Goal: Task Accomplishment & Management: Complete application form

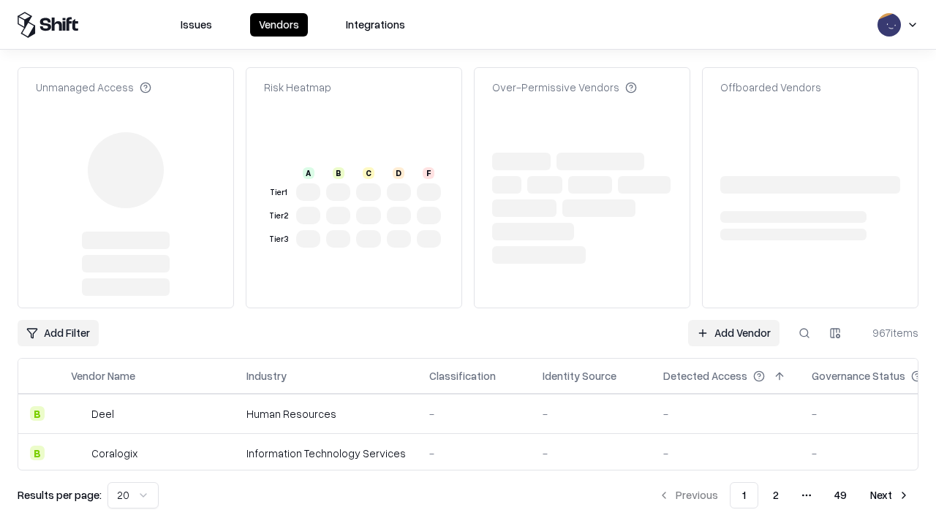
click at [733, 320] on link "Add Vendor" at bounding box center [733, 333] width 91 height 26
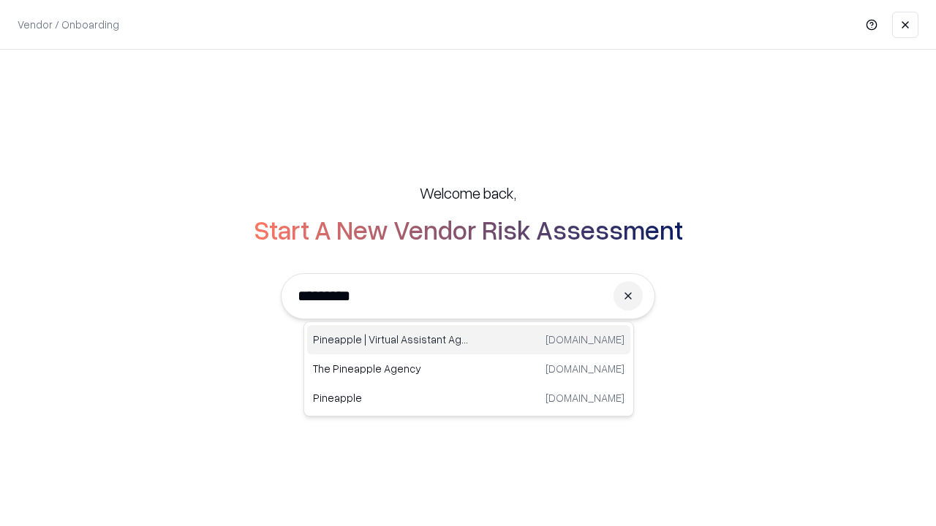
click at [469, 340] on div "Pineapple | Virtual Assistant Agency trypineapple.com" at bounding box center [468, 339] width 323 height 29
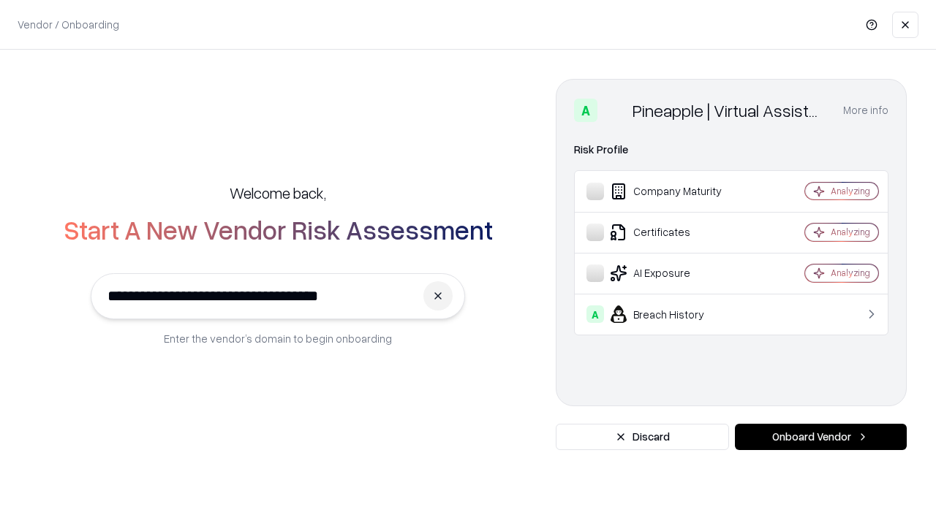
type input "**********"
click at [820, 437] on button "Onboard Vendor" at bounding box center [821, 437] width 172 height 26
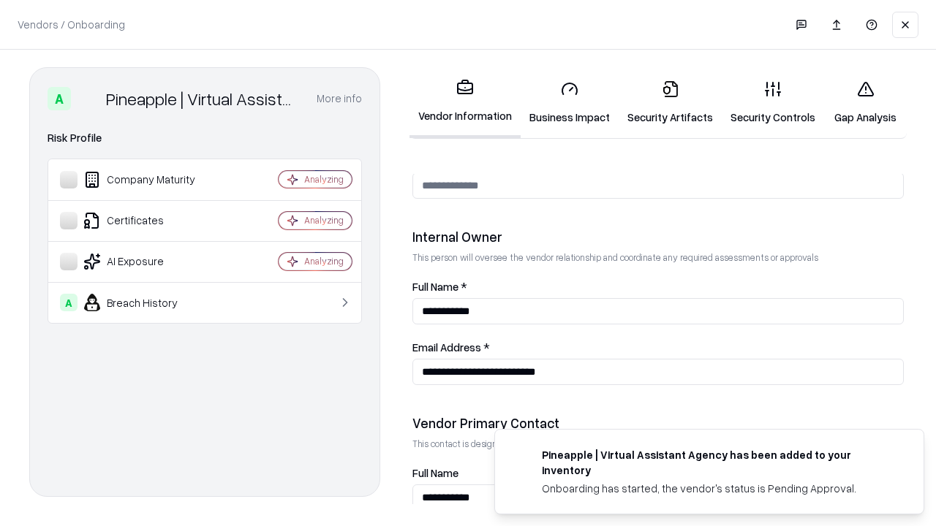
scroll to position [757, 0]
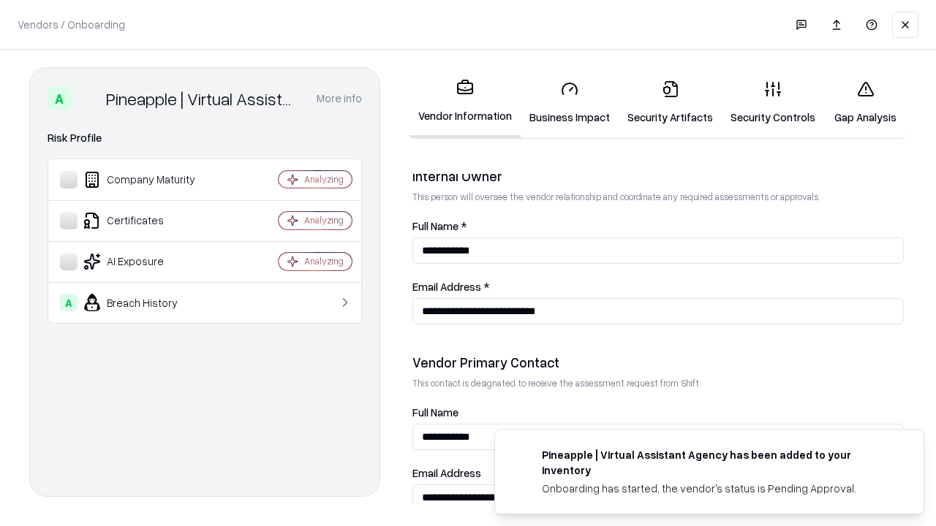
click at [569, 102] on link "Business Impact" at bounding box center [569, 103] width 98 height 68
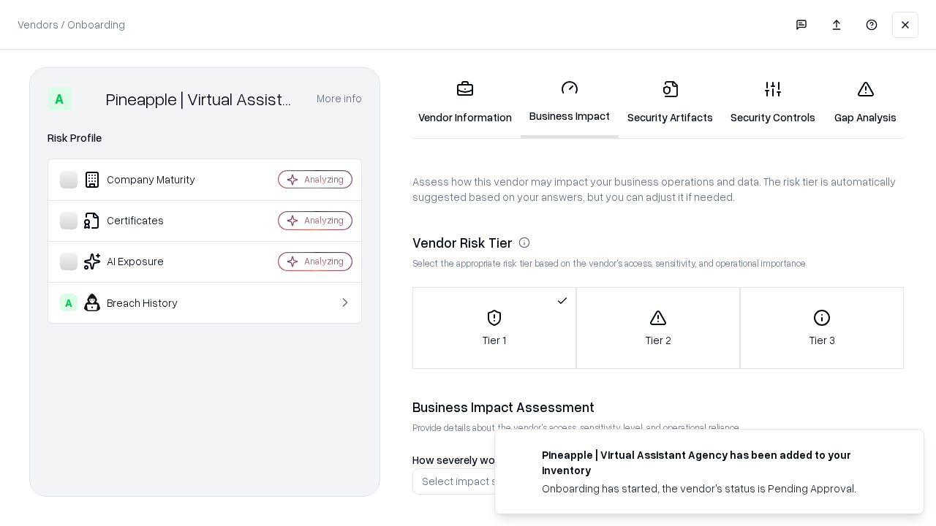
click at [670, 102] on link "Security Artifacts" at bounding box center [669, 103] width 103 height 68
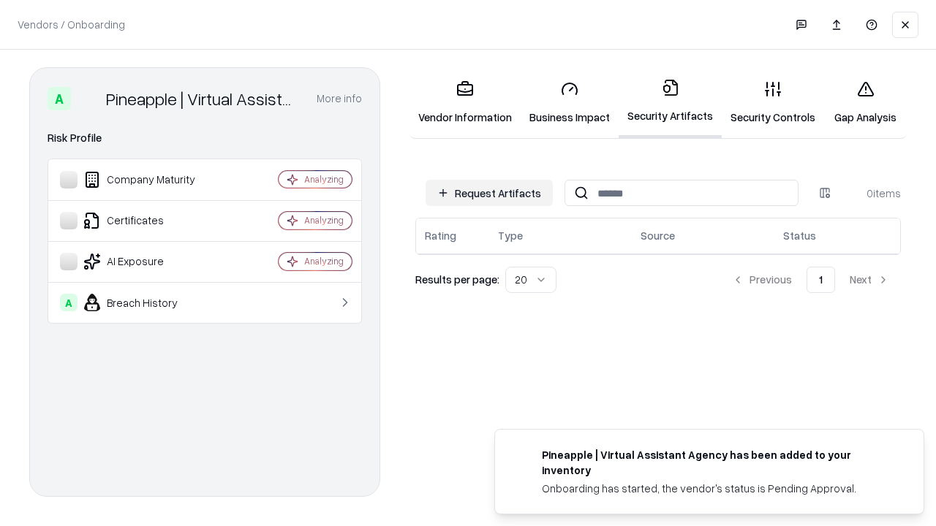
click at [489, 193] on button "Request Artifacts" at bounding box center [488, 193] width 127 height 26
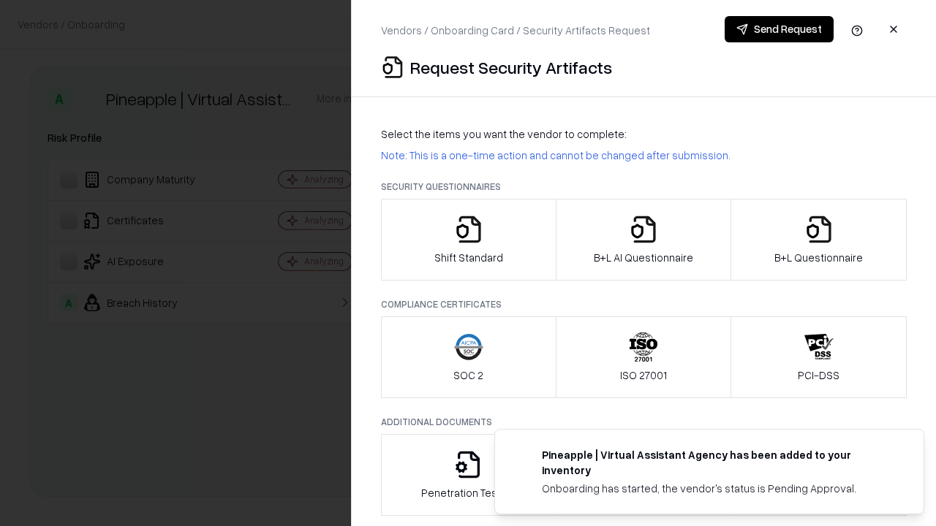
click at [468, 240] on icon "button" at bounding box center [468, 229] width 29 height 29
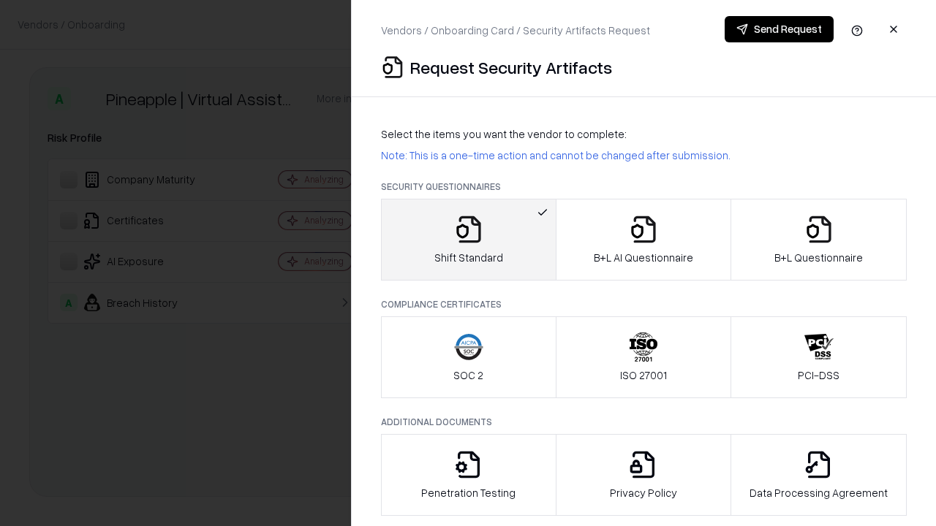
click at [778, 29] on button "Send Request" at bounding box center [778, 29] width 109 height 26
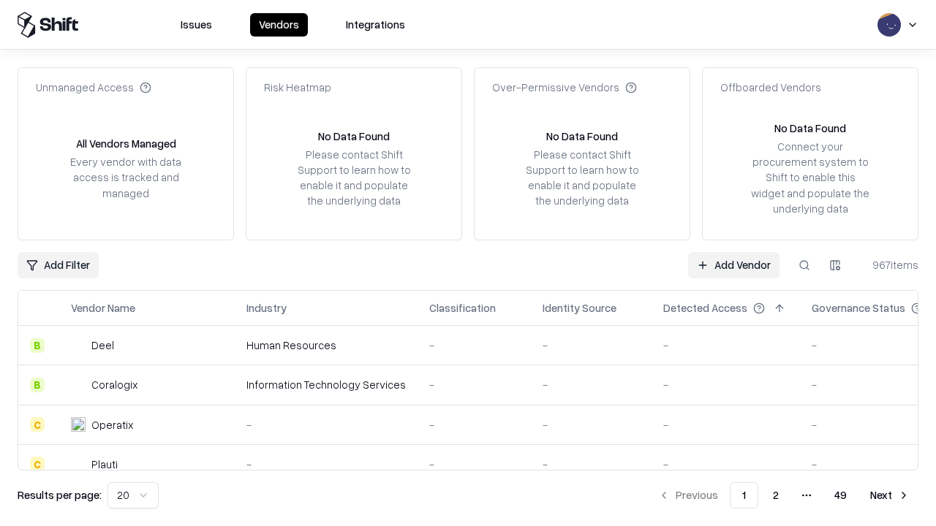
click at [804, 265] on button at bounding box center [804, 265] width 26 height 26
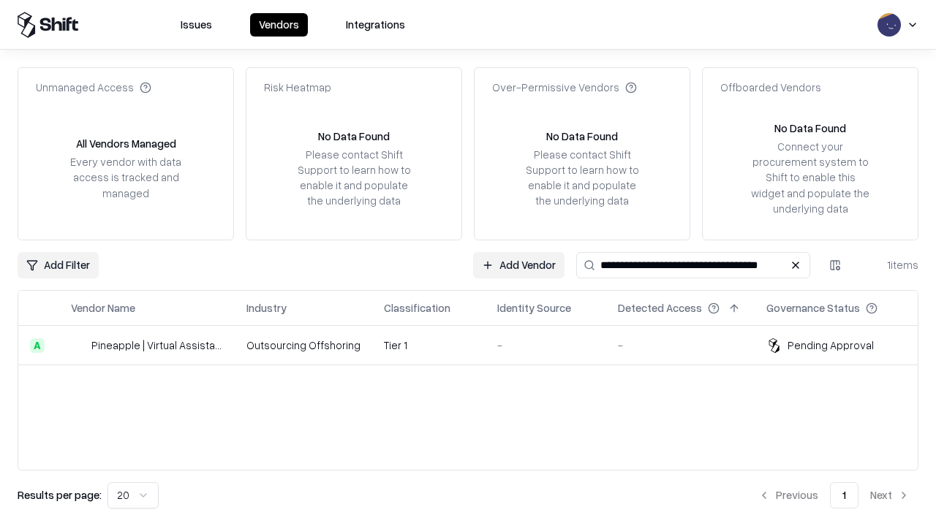
type input "**********"
click at [477, 345] on td "Tier 1" at bounding box center [428, 345] width 113 height 39
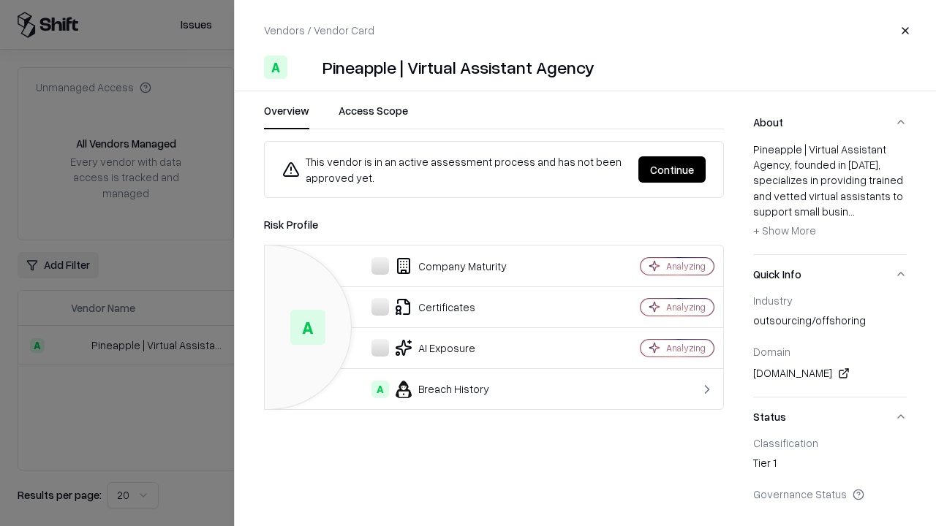
click at [672, 170] on button "Continue" at bounding box center [671, 169] width 67 height 26
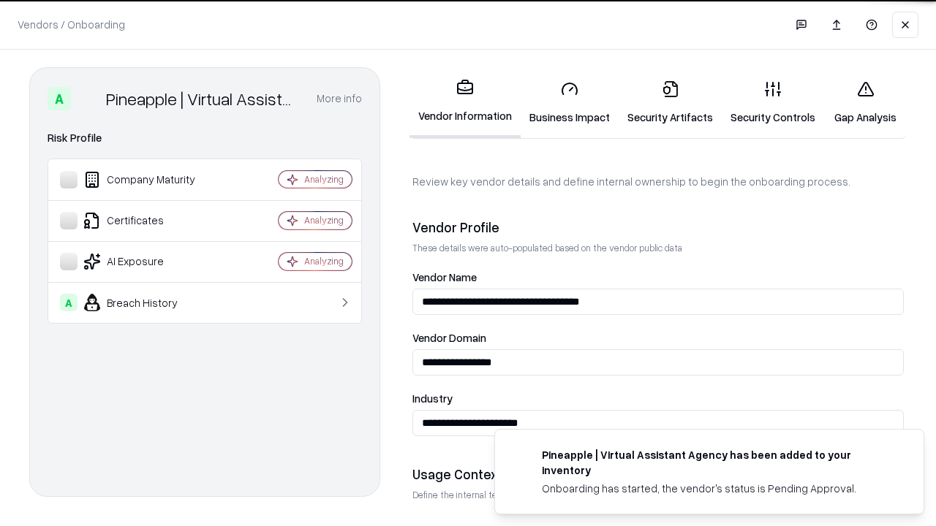
click at [670, 102] on link "Security Artifacts" at bounding box center [669, 103] width 103 height 68
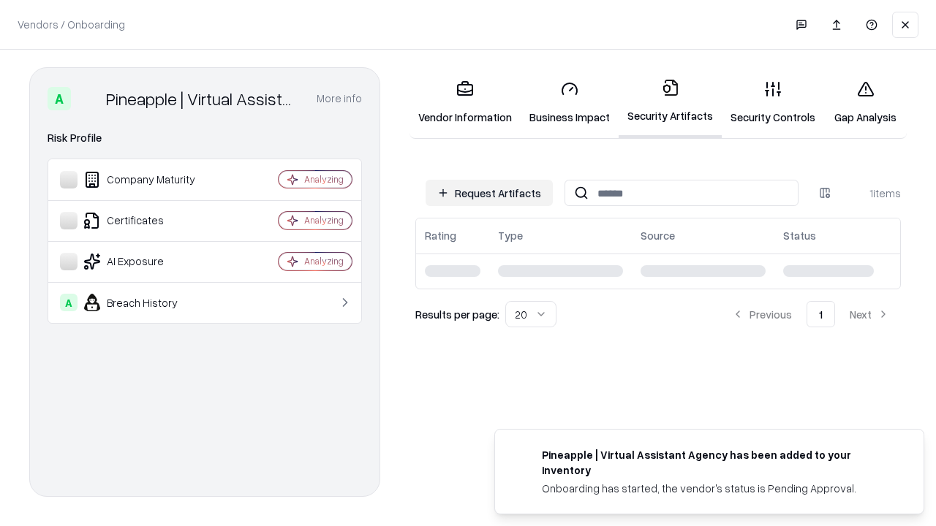
click at [773, 102] on link "Security Controls" at bounding box center [772, 103] width 102 height 68
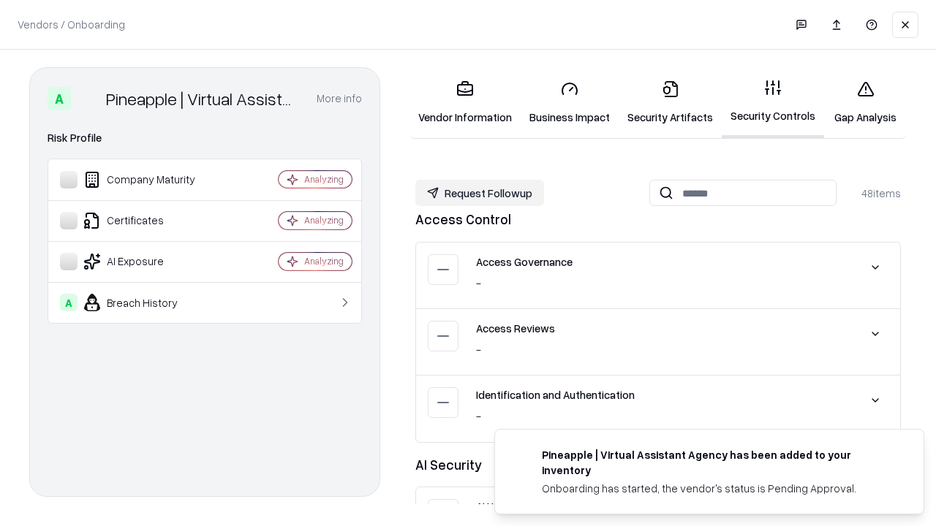
click at [480, 193] on button "Request Followup" at bounding box center [479, 193] width 129 height 26
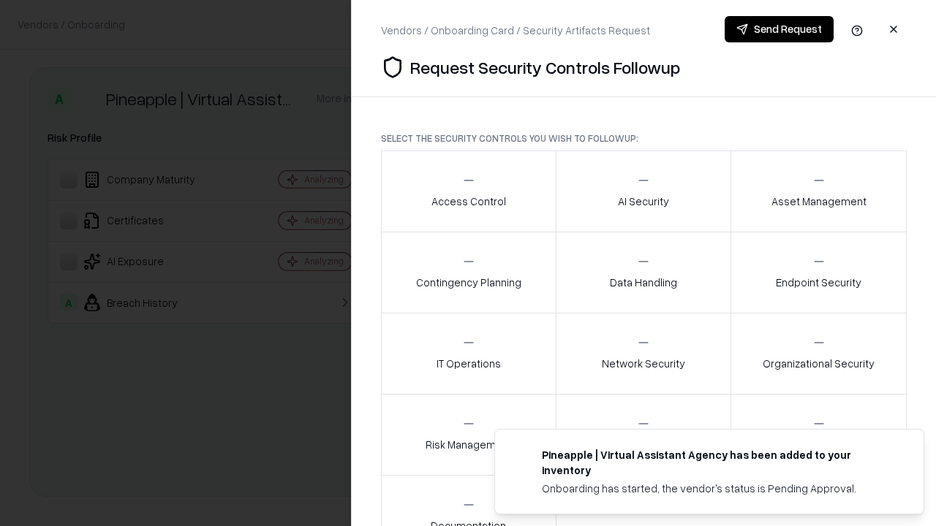
click at [468, 192] on div "Access Control" at bounding box center [468, 191] width 75 height 36
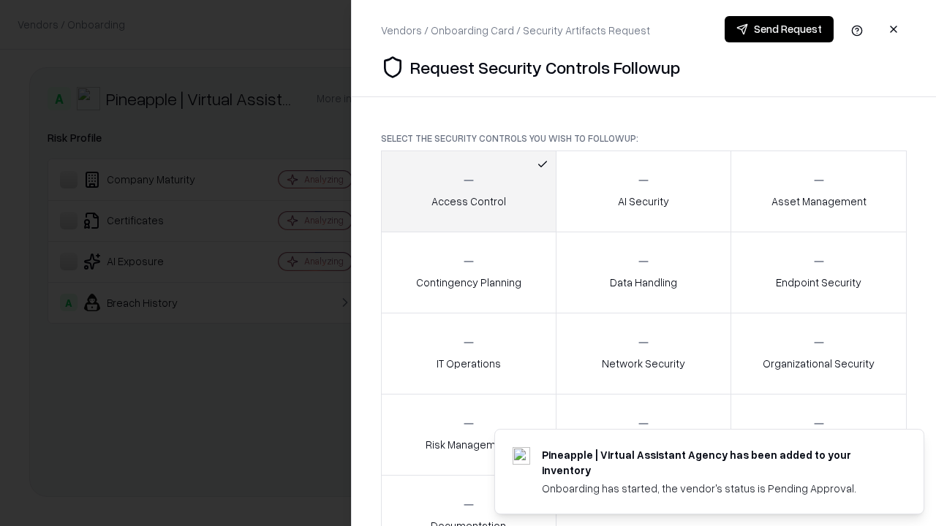
click at [778, 29] on button "Send Request" at bounding box center [778, 29] width 109 height 26
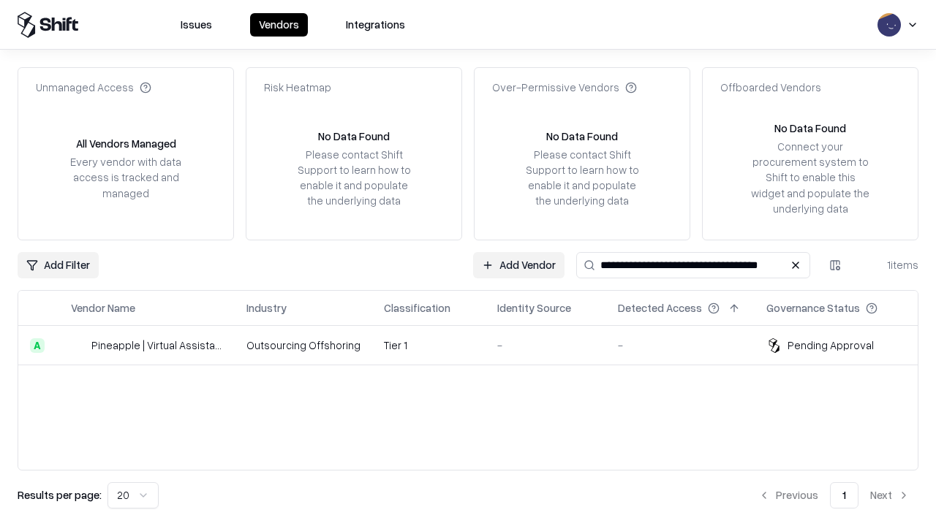
type input "**********"
click at [477, 345] on td "Tier 1" at bounding box center [428, 345] width 113 height 39
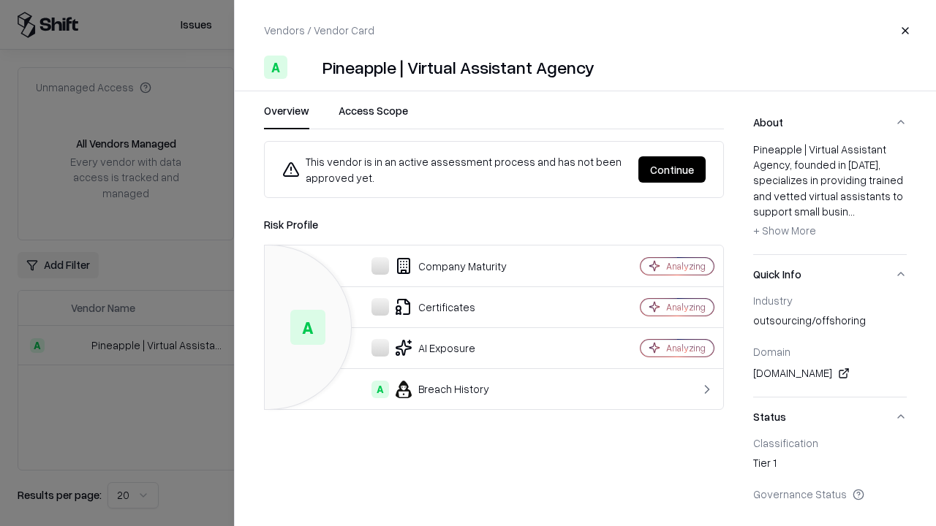
click at [672, 170] on button "Continue" at bounding box center [671, 169] width 67 height 26
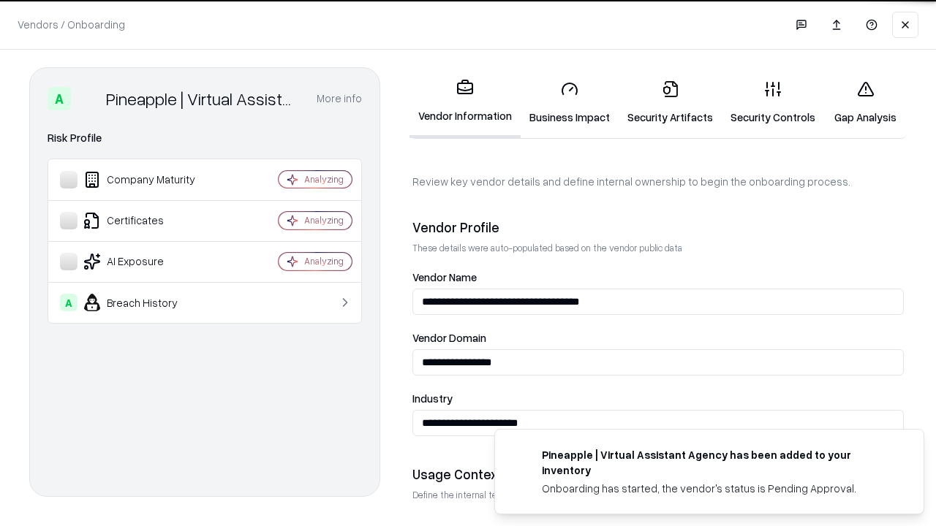
click at [865, 102] on link "Gap Analysis" at bounding box center [865, 103] width 83 height 68
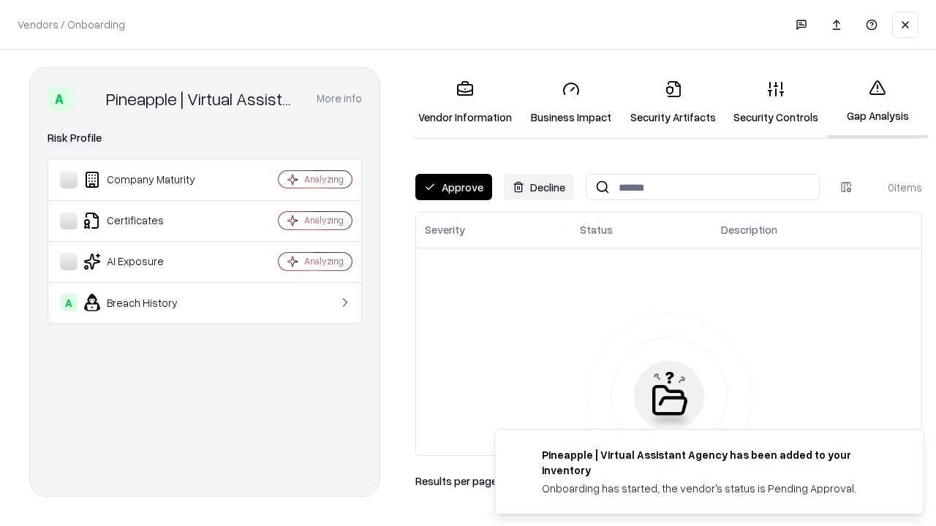
click at [453, 187] on button "Approve" at bounding box center [453, 187] width 77 height 26
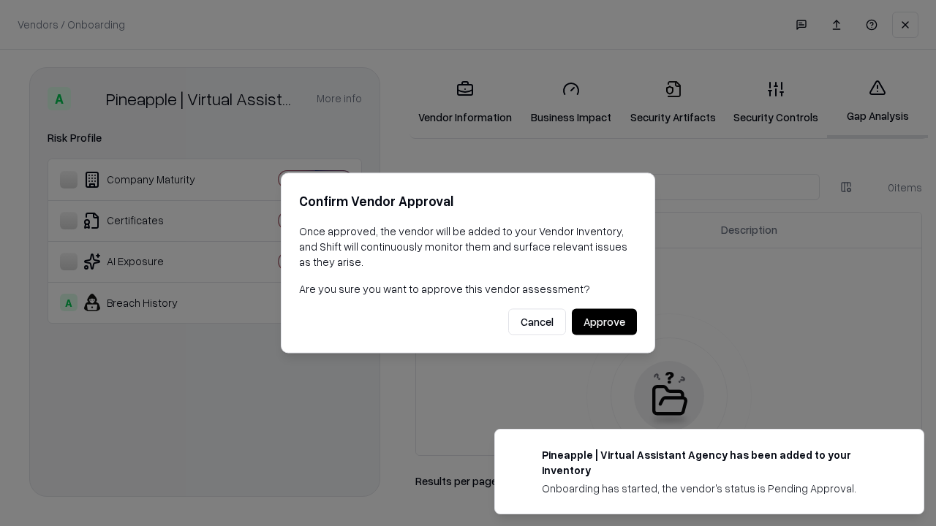
click at [604, 322] on button "Approve" at bounding box center [604, 322] width 65 height 26
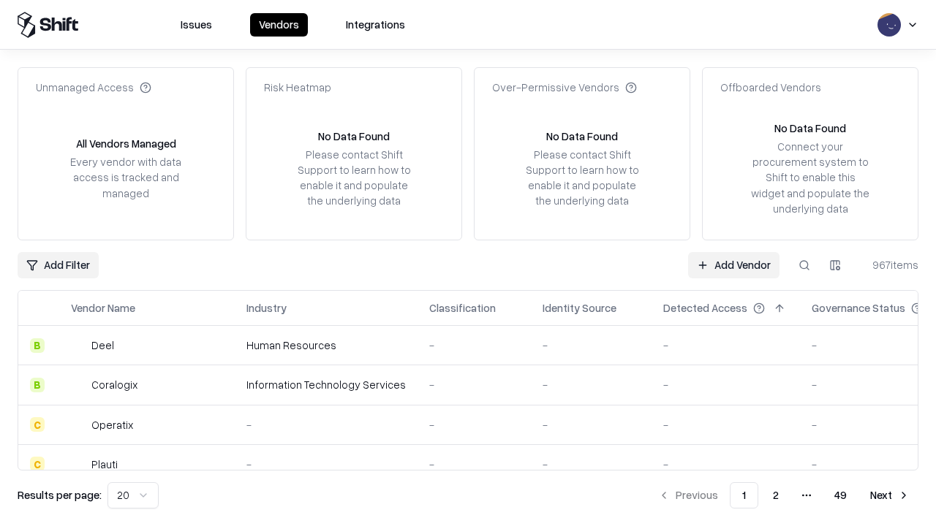
type input "**********"
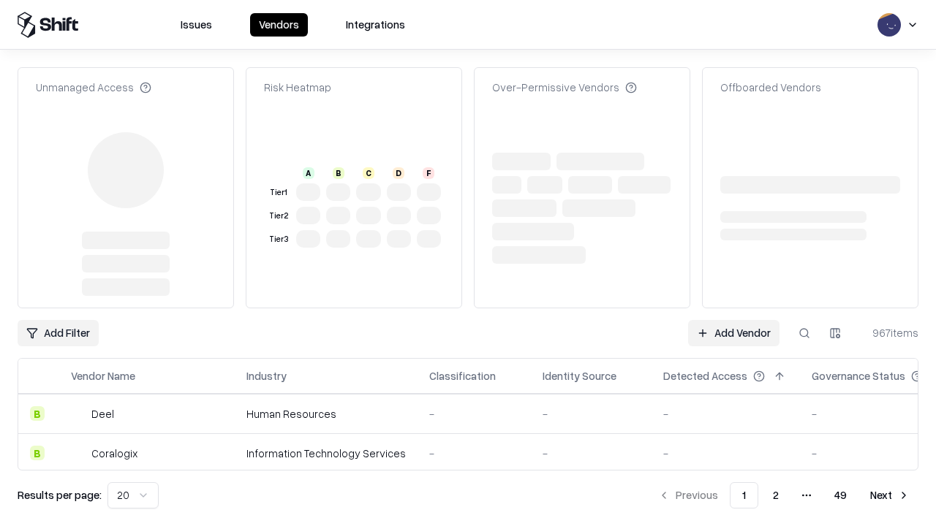
click at [733, 320] on link "Add Vendor" at bounding box center [733, 333] width 91 height 26
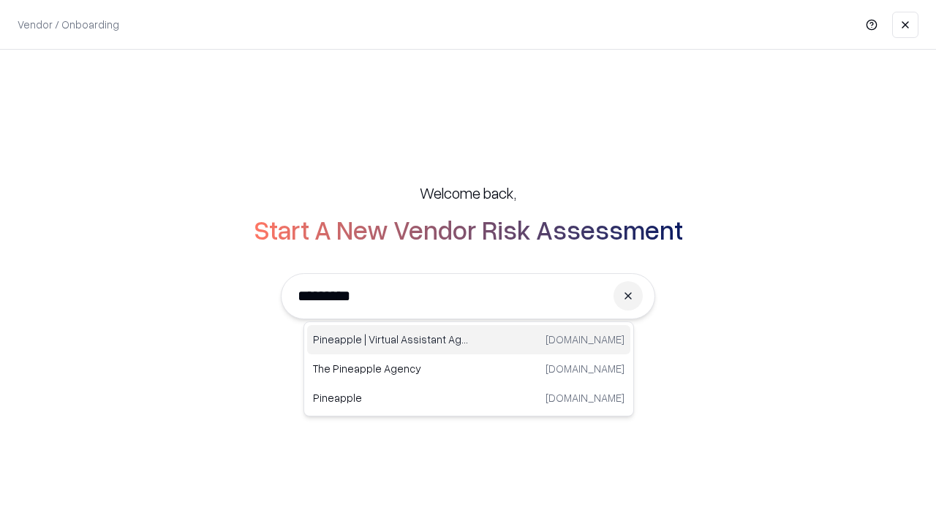
click at [469, 340] on div "Pineapple | Virtual Assistant Agency trypineapple.com" at bounding box center [468, 339] width 323 height 29
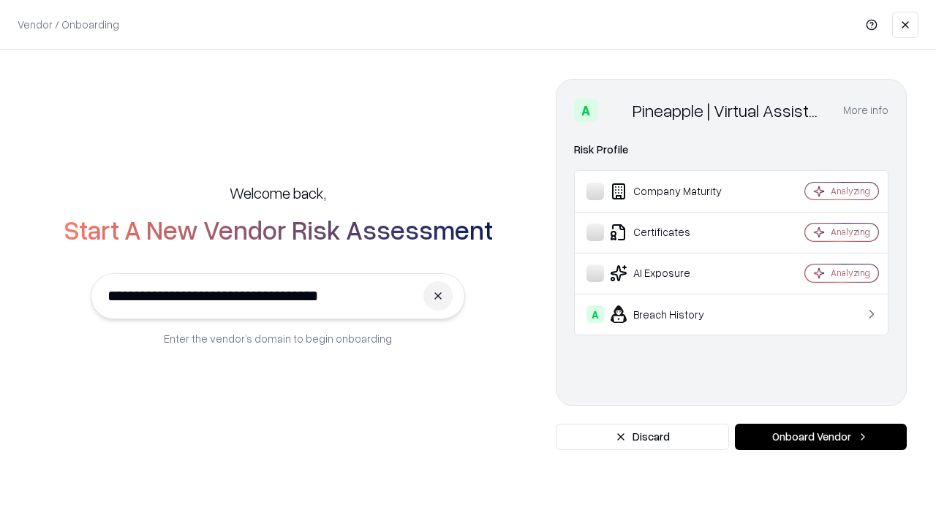
type input "**********"
click at [820, 437] on button "Onboard Vendor" at bounding box center [821, 437] width 172 height 26
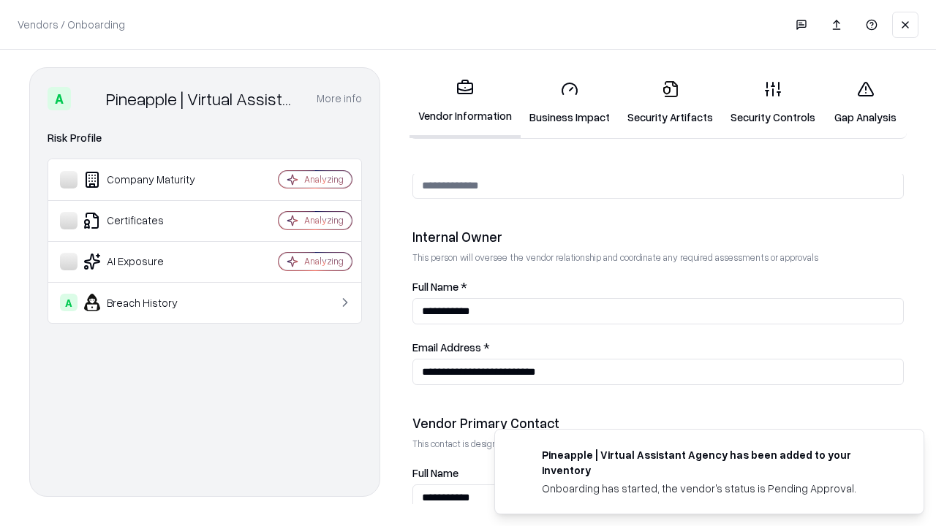
scroll to position [757, 0]
